Goal: Information Seeking & Learning: Learn about a topic

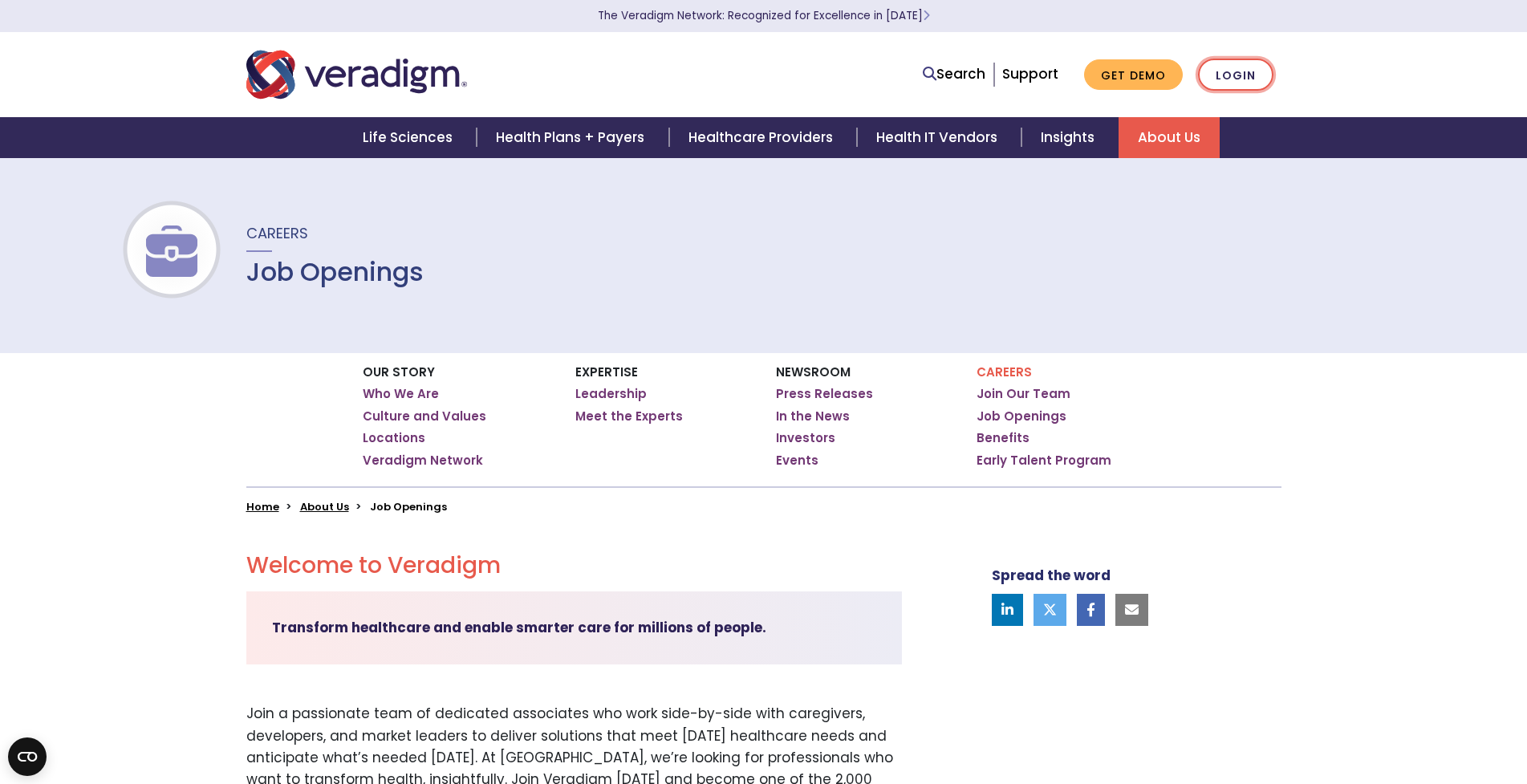
click at [1240, 80] on link "Login" at bounding box center [1235, 75] width 76 height 33
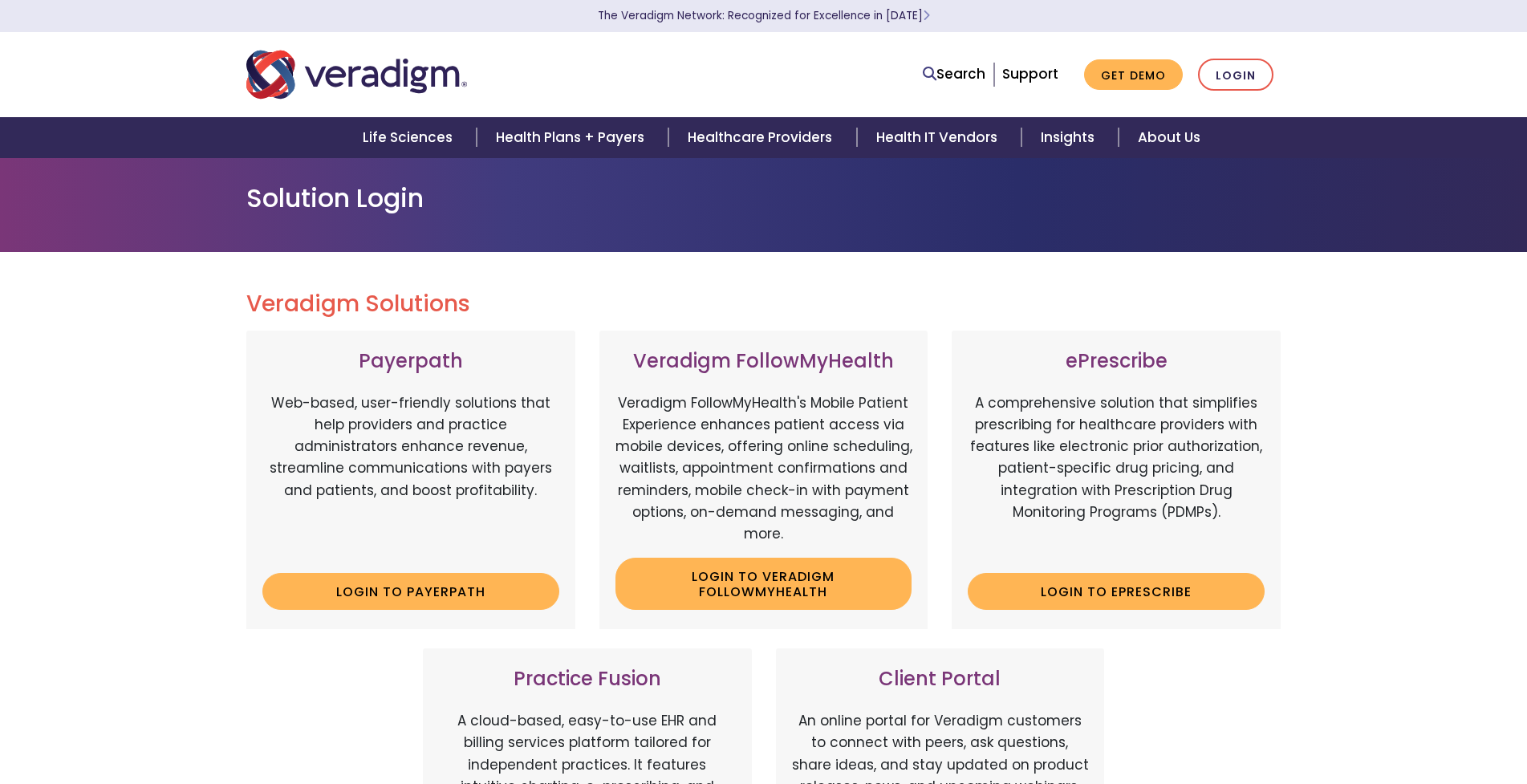
click at [169, 574] on div "Veradigm Solutions Payerpath Web-based, user-friendly solutions that help provi…" at bounding box center [763, 733] width 1527 height 961
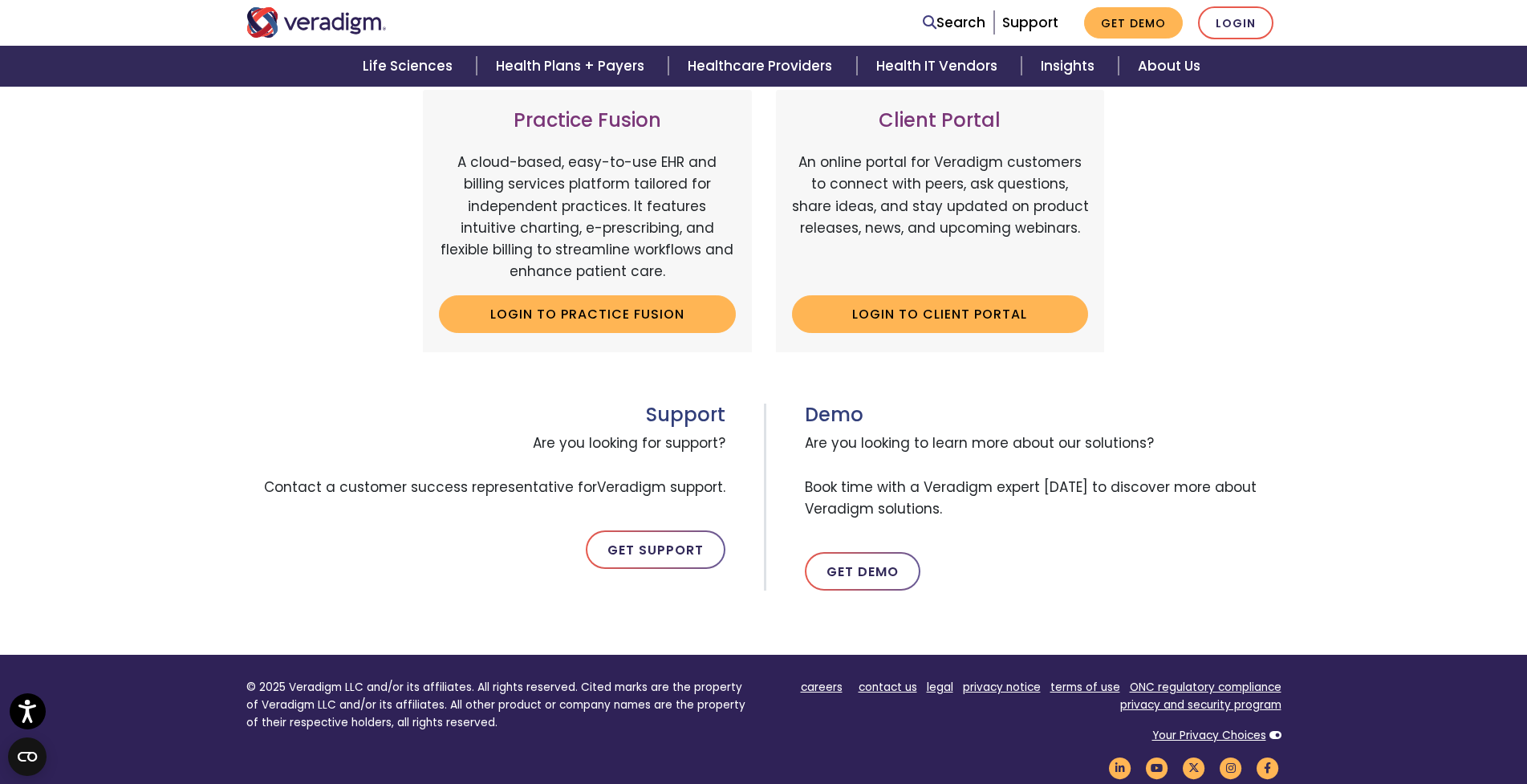
scroll to position [722, 0]
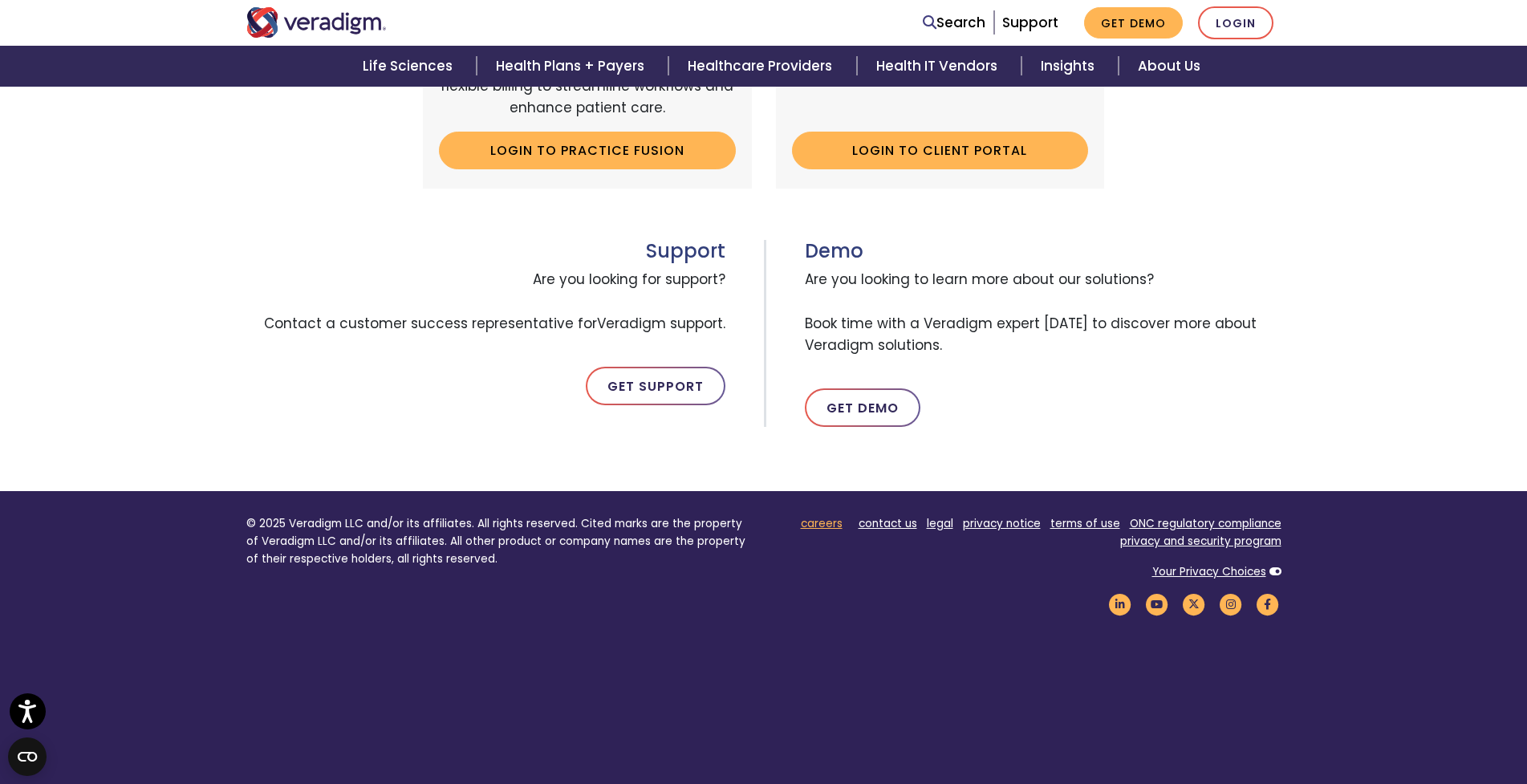
click at [836, 524] on link "careers" at bounding box center [822, 524] width 42 height 15
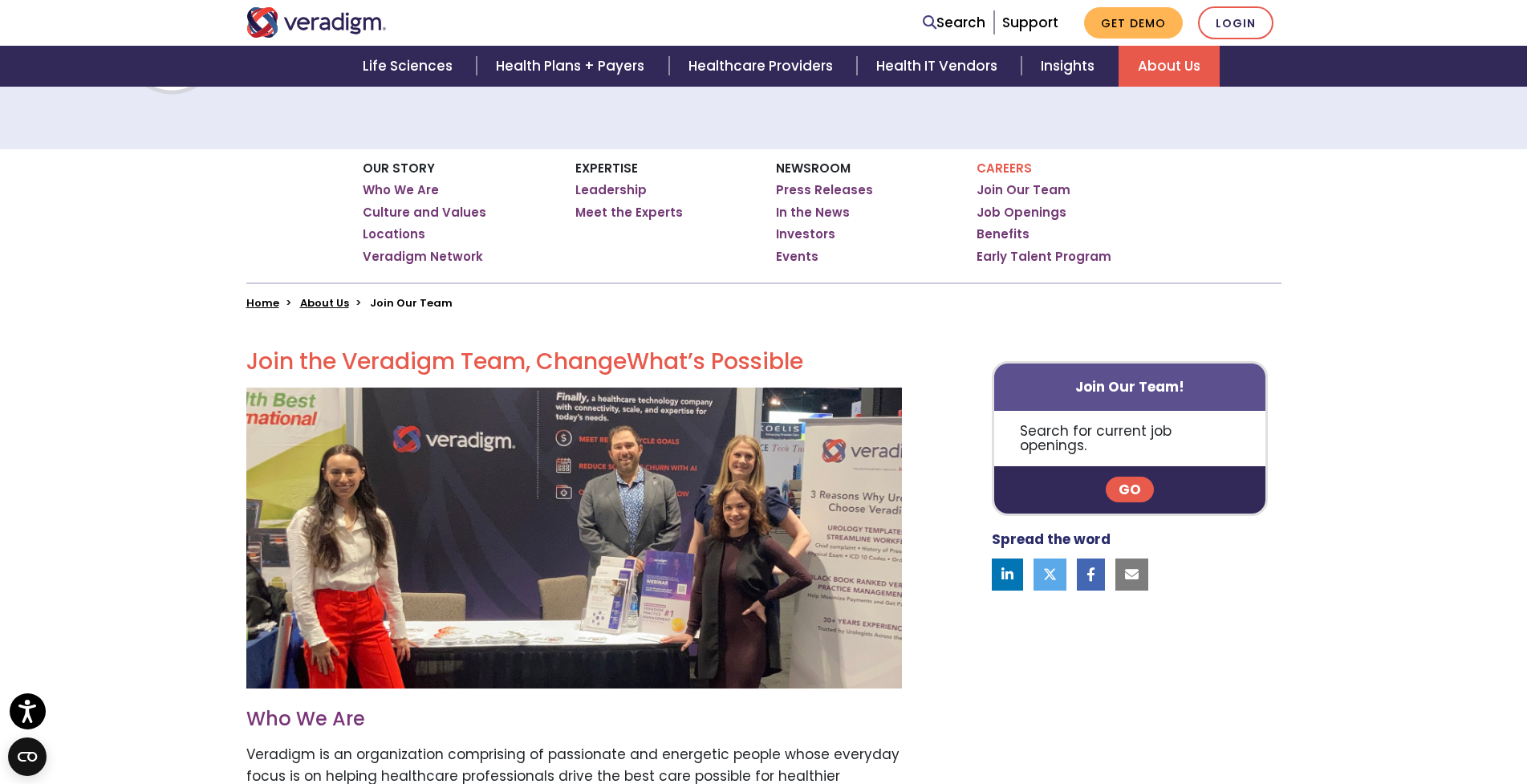
scroll to position [124, 0]
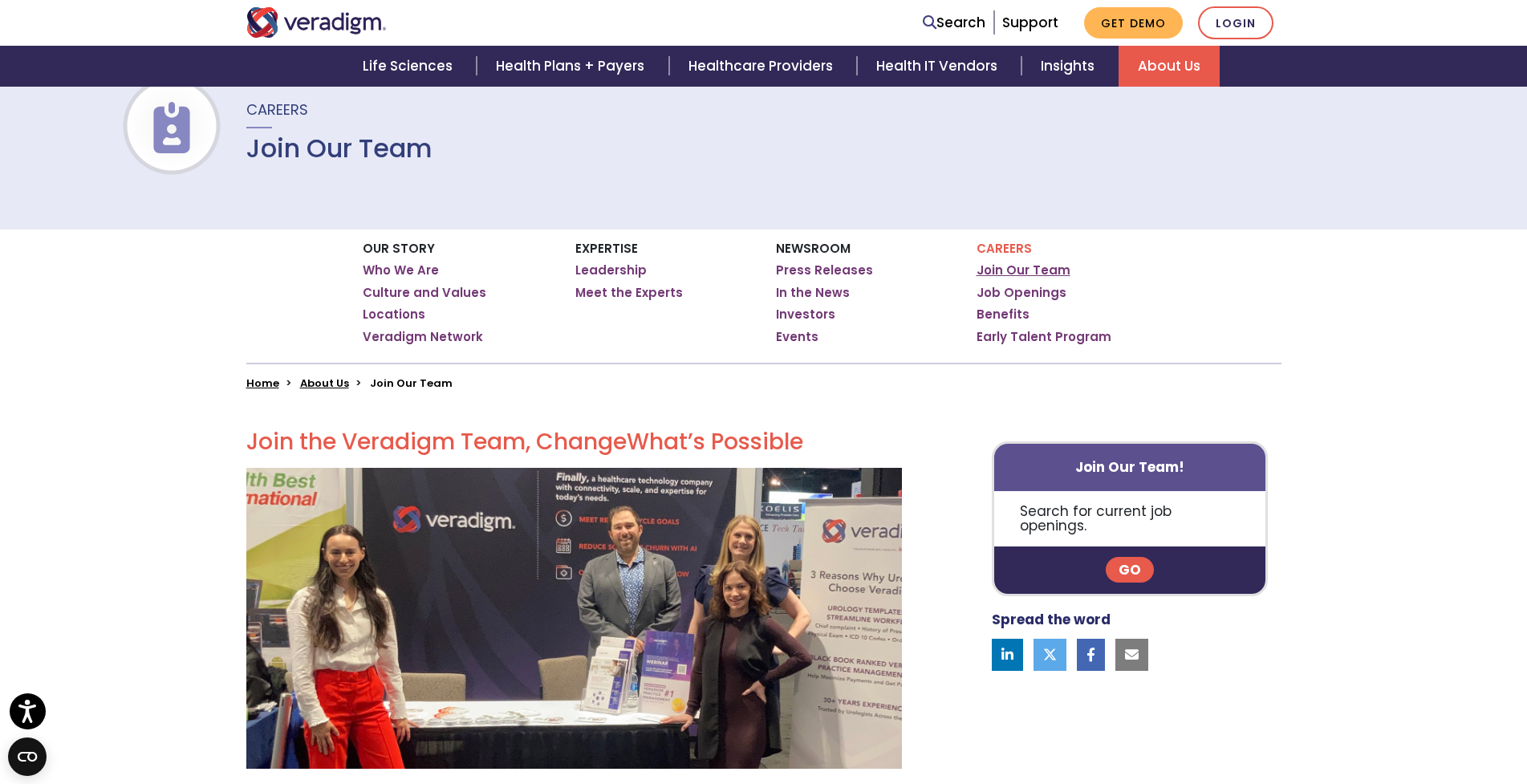
click at [1013, 273] on link "Join Our Team" at bounding box center [1024, 270] width 94 height 16
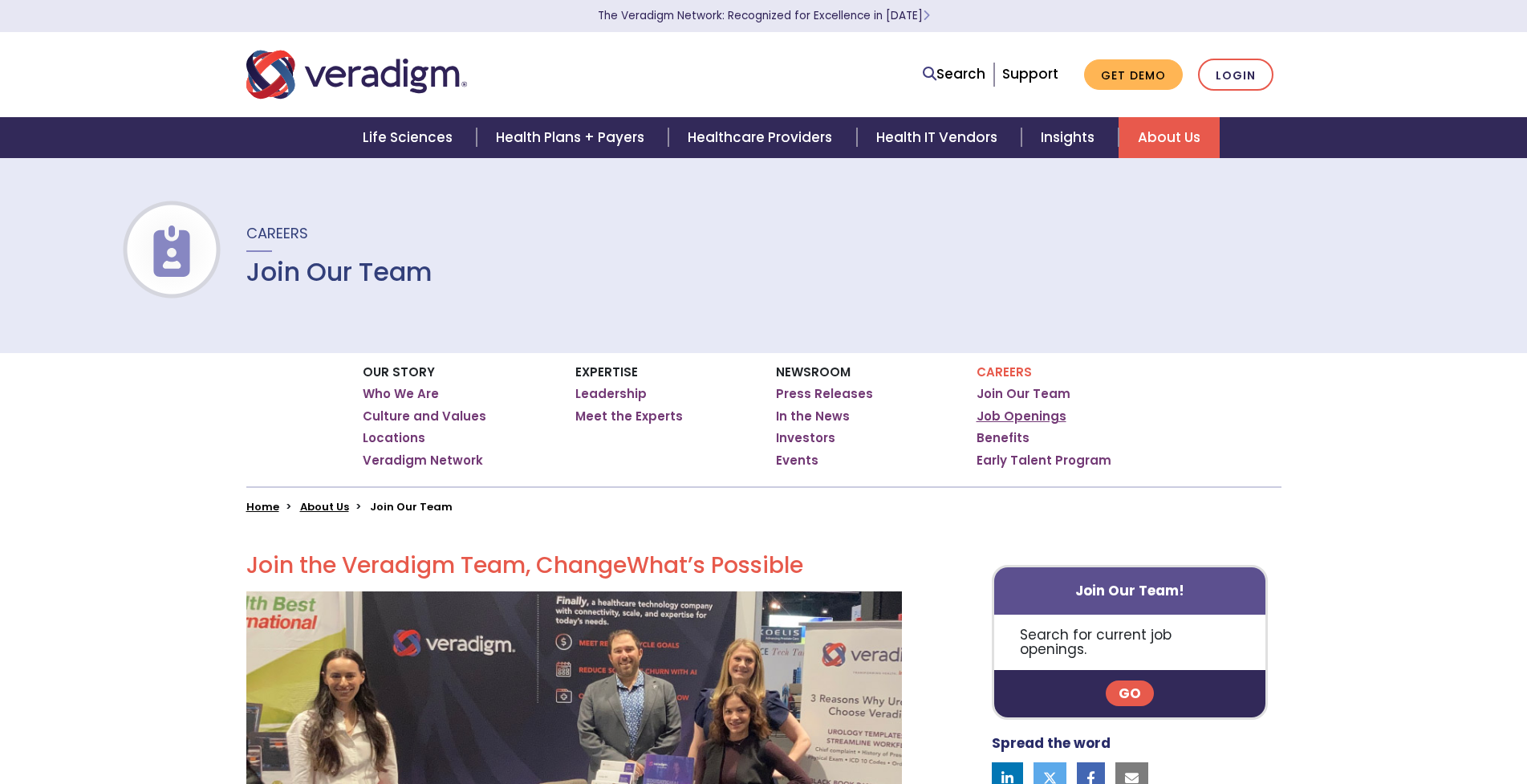
click at [997, 417] on link "Job Openings" at bounding box center [1021, 416] width 90 height 16
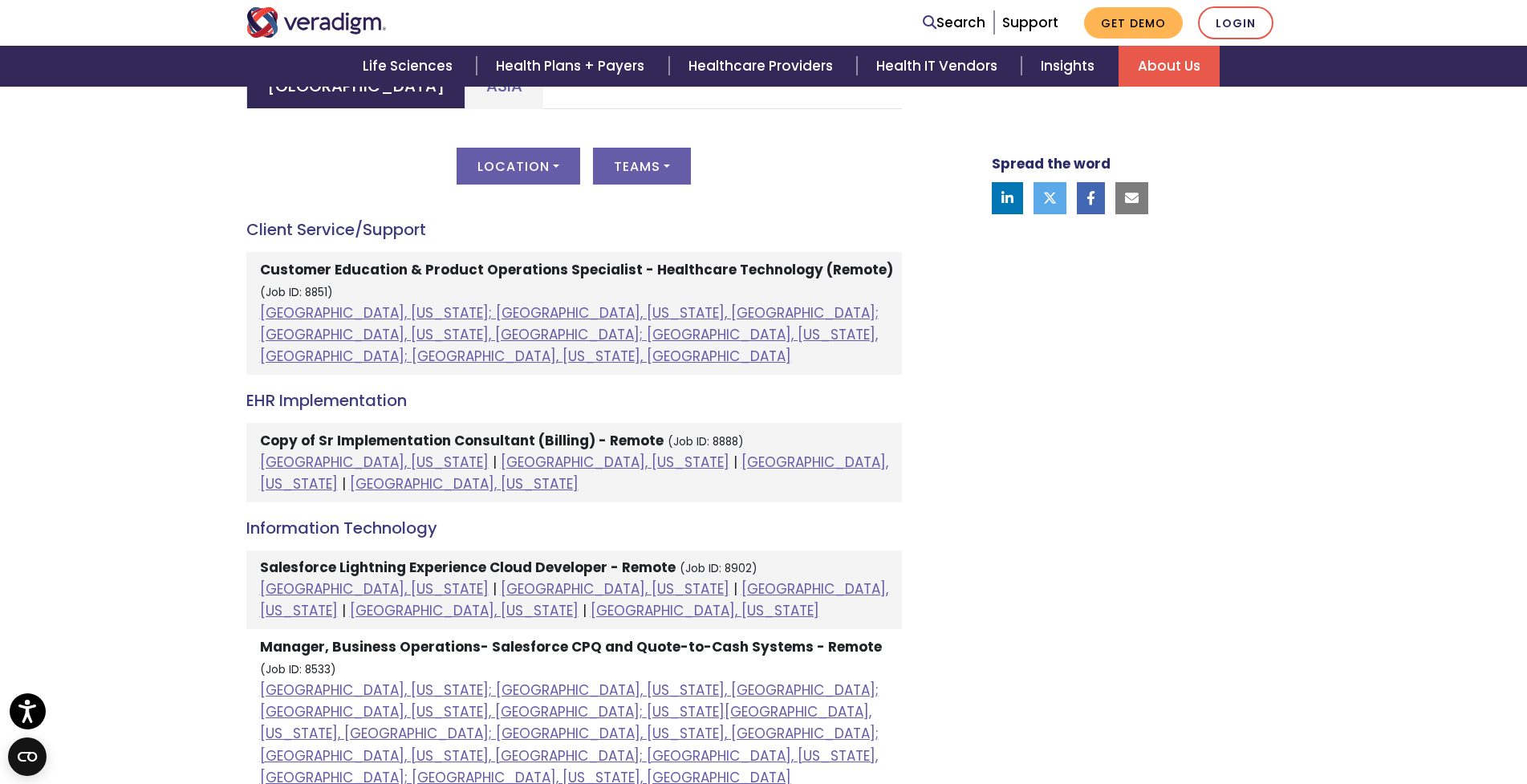
scroll to position [802, 0]
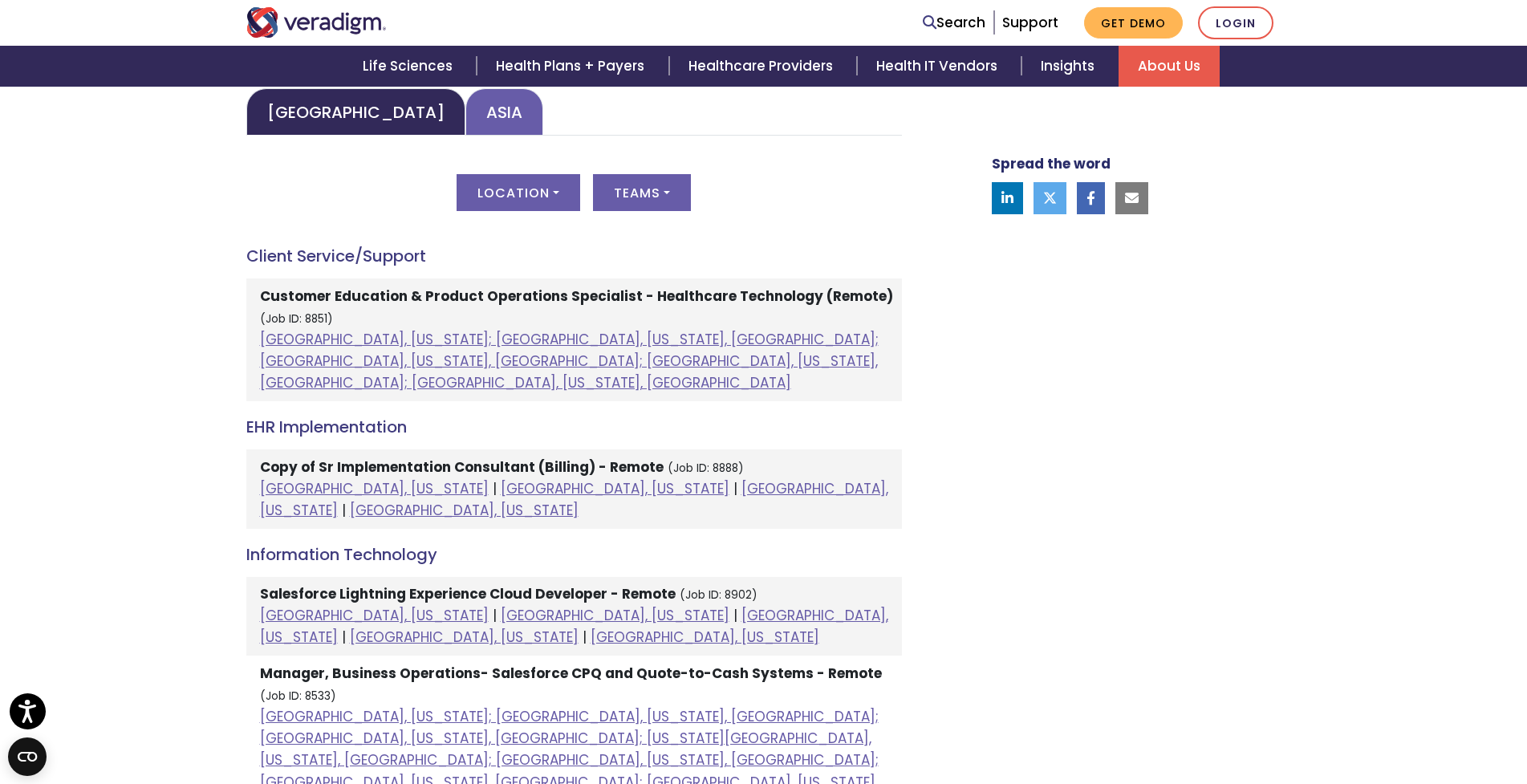
click at [466, 116] on link "Asia" at bounding box center [504, 112] width 78 height 47
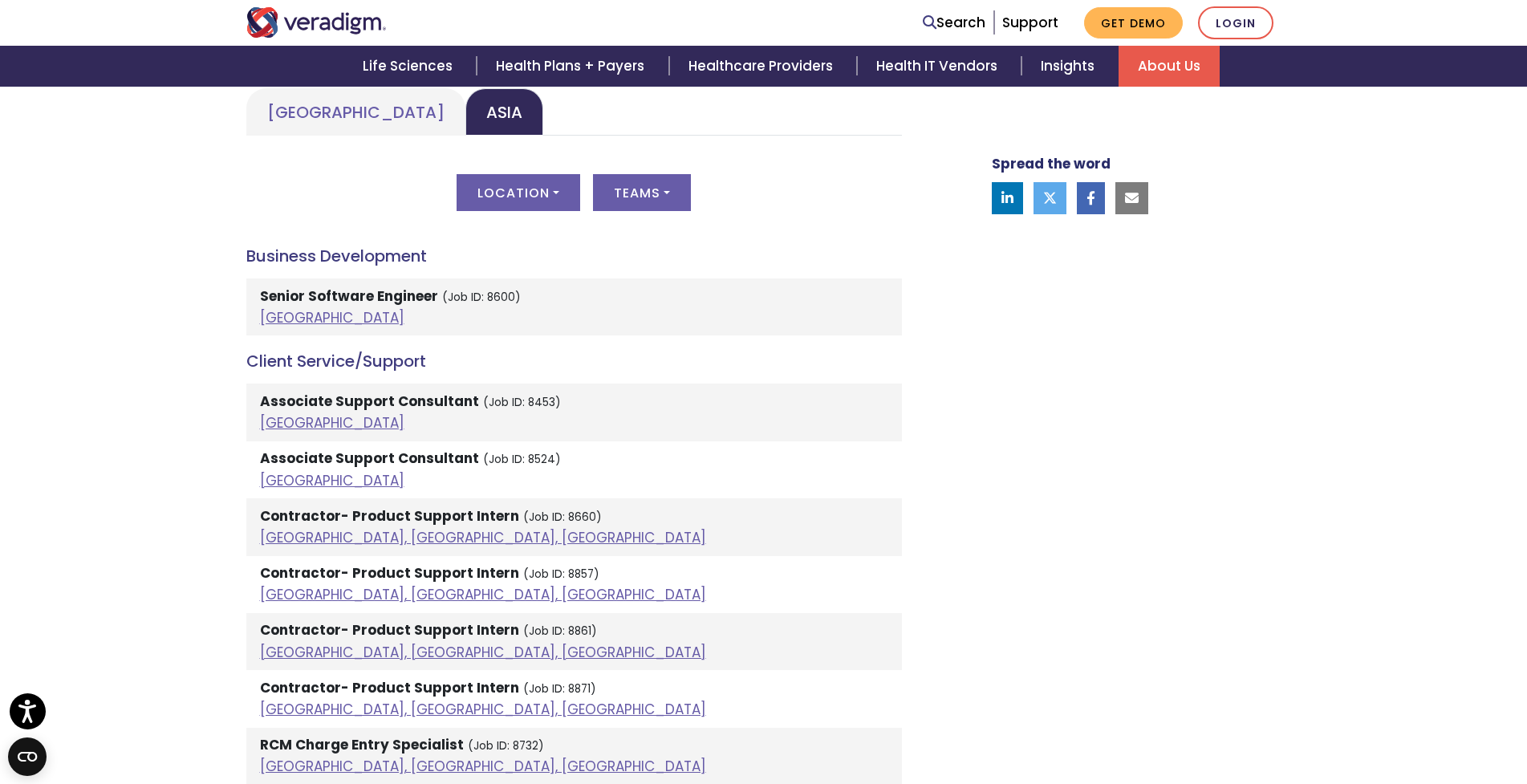
click at [554, 194] on button "Location" at bounding box center [518, 192] width 124 height 37
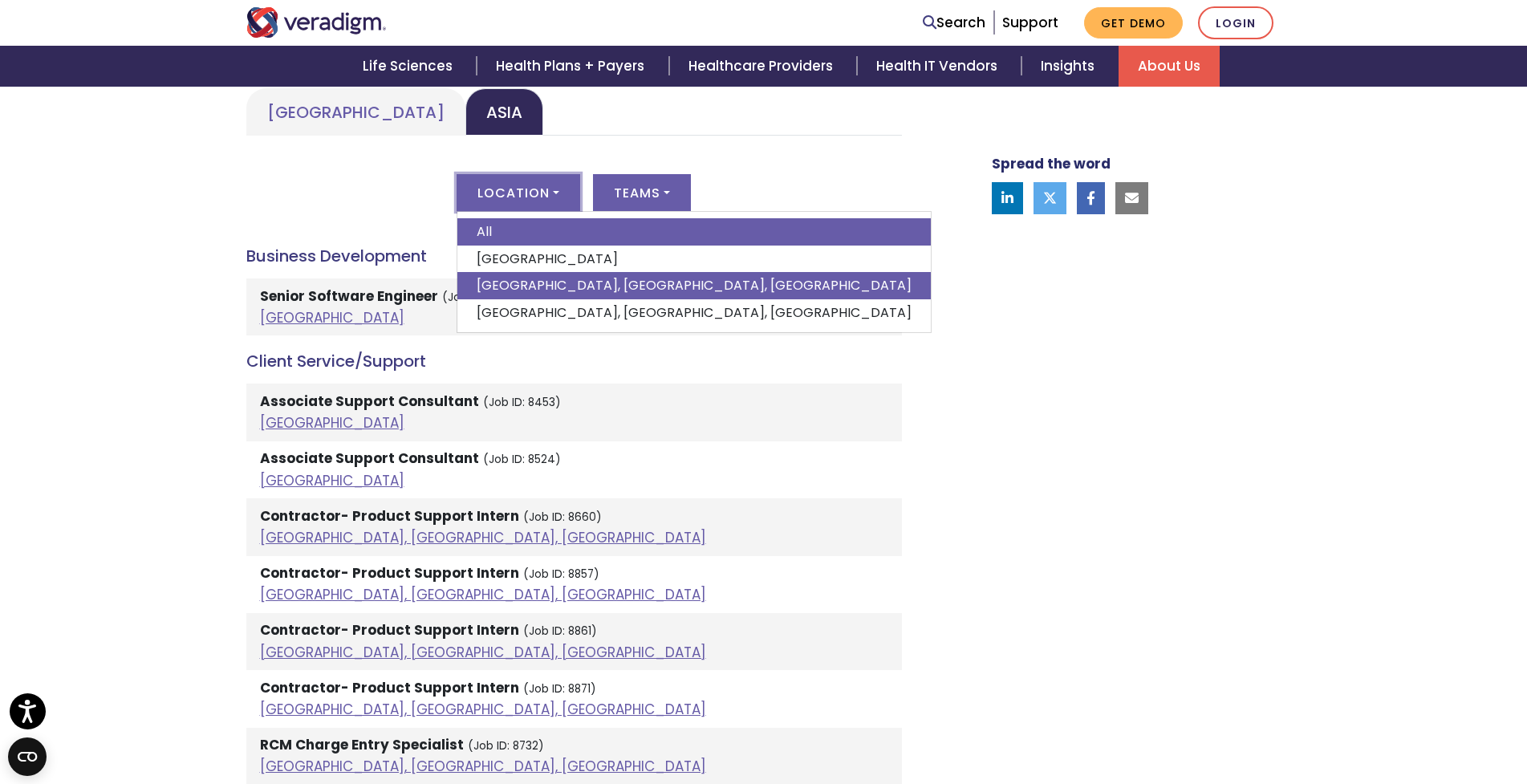
click at [493, 284] on link "[GEOGRAPHIC_DATA], [GEOGRAPHIC_DATA], [GEOGRAPHIC_DATA]" at bounding box center [693, 286] width 473 height 27
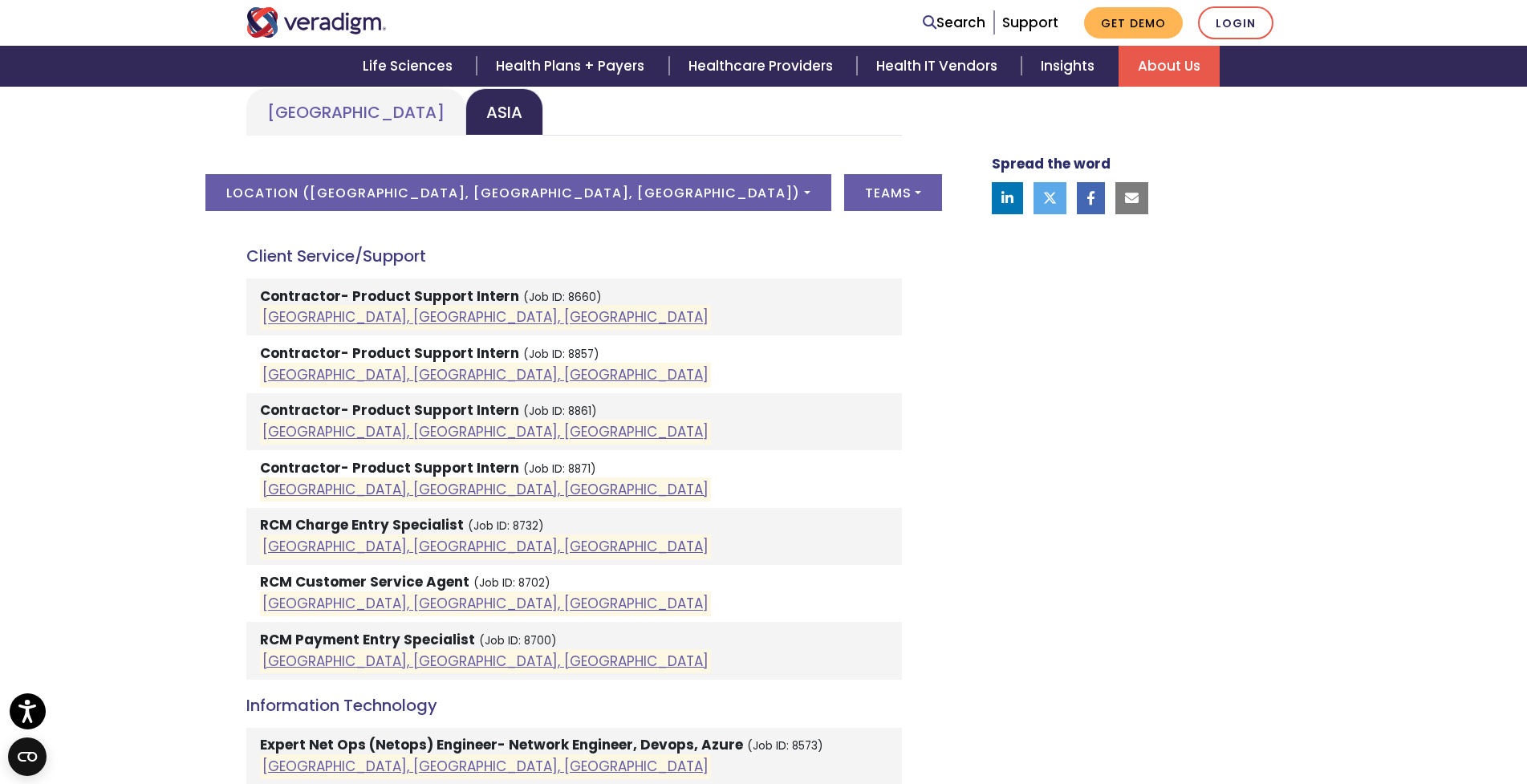
click at [145, 322] on div "Welcome to Veradigm Transform healthcare and enable smarter care for millions o…" at bounding box center [763, 456] width 1527 height 1492
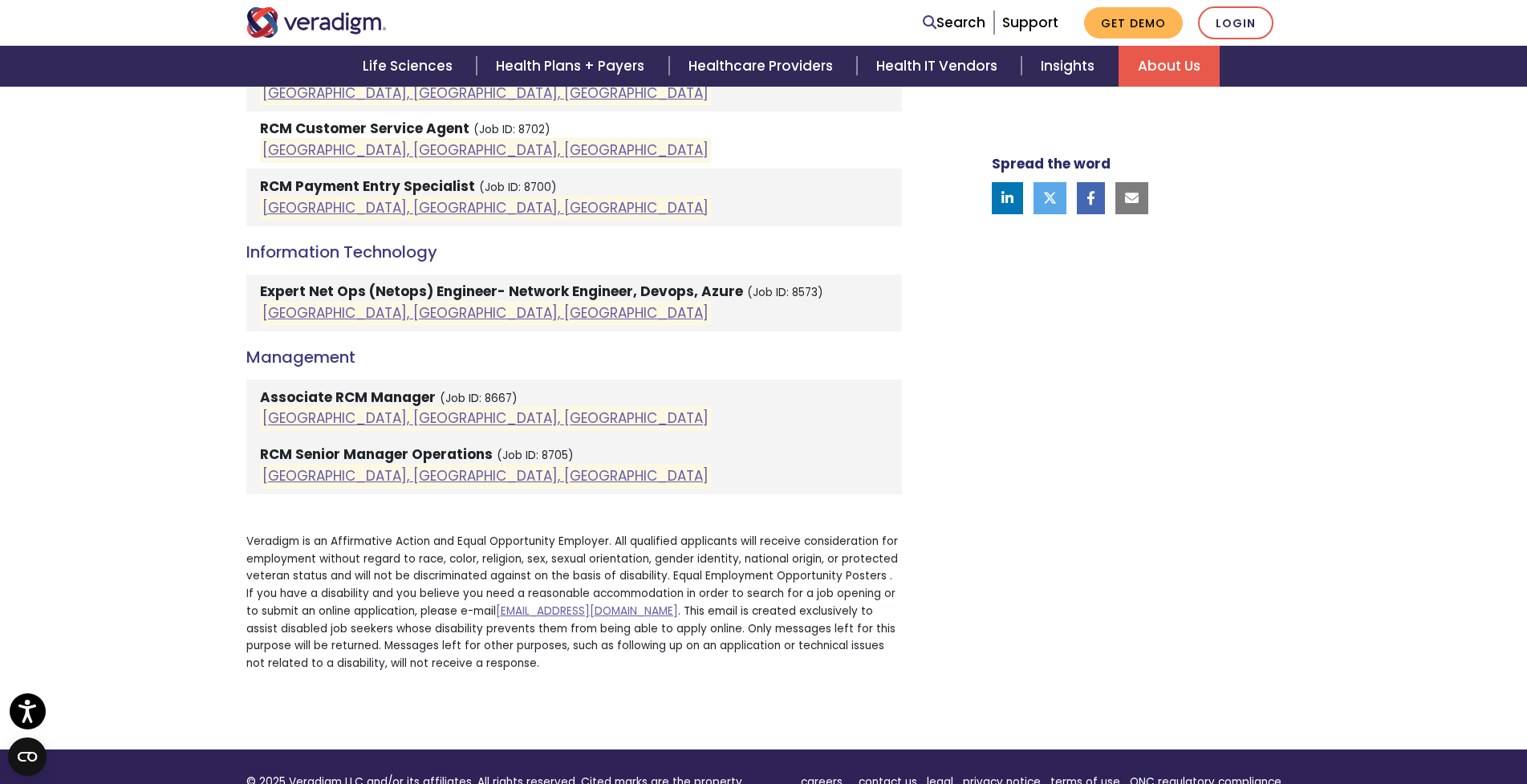
scroll to position [1284, 0]
